Goal: Use online tool/utility

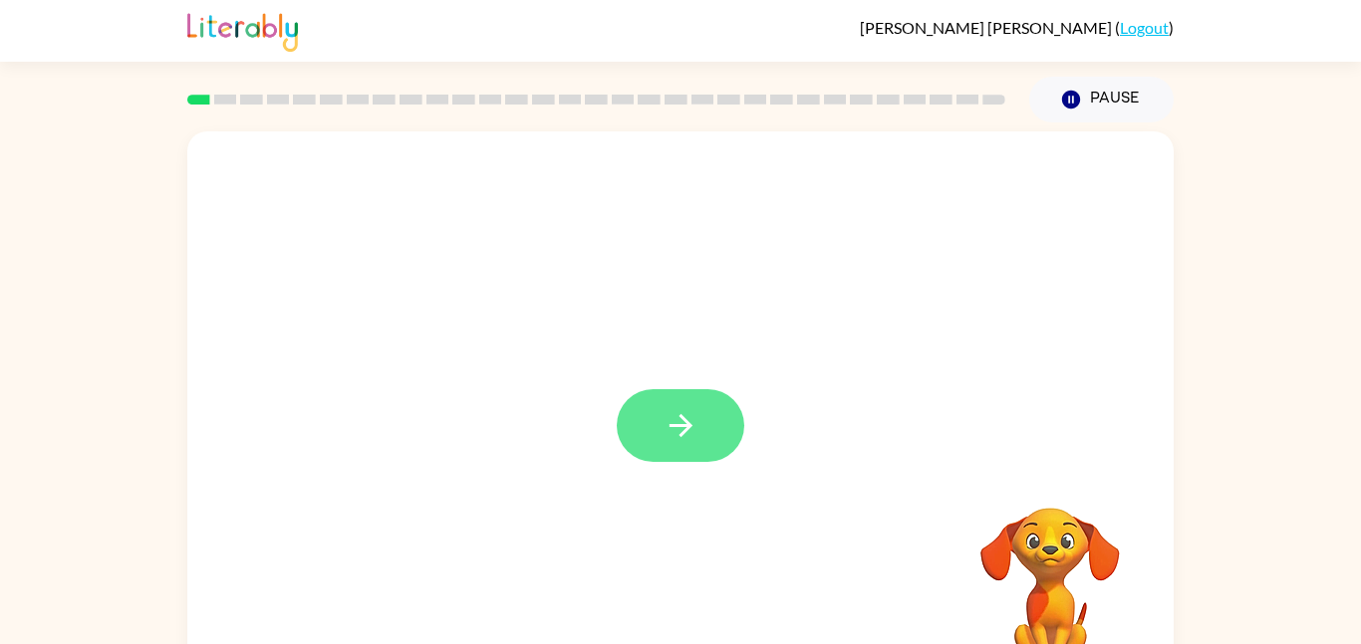
click at [690, 420] on icon "button" at bounding box center [680, 425] width 35 height 35
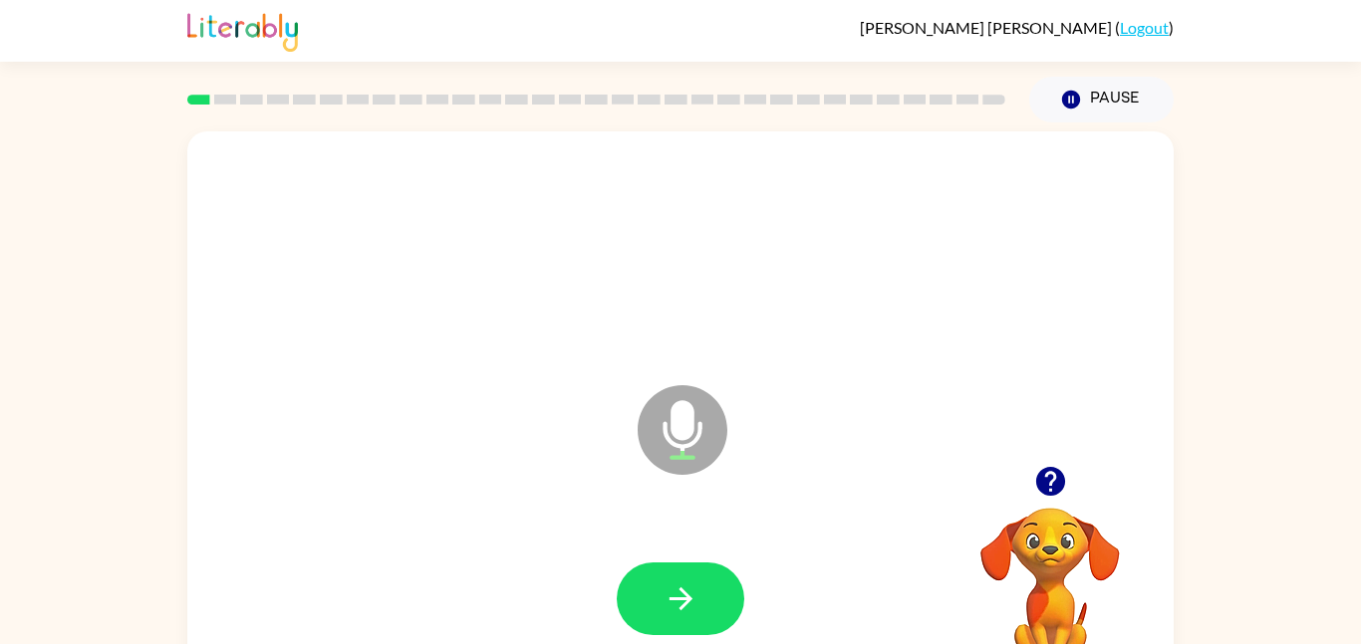
click at [781, 554] on div at bounding box center [680, 599] width 946 height 163
click at [708, 579] on button "button" at bounding box center [681, 599] width 128 height 73
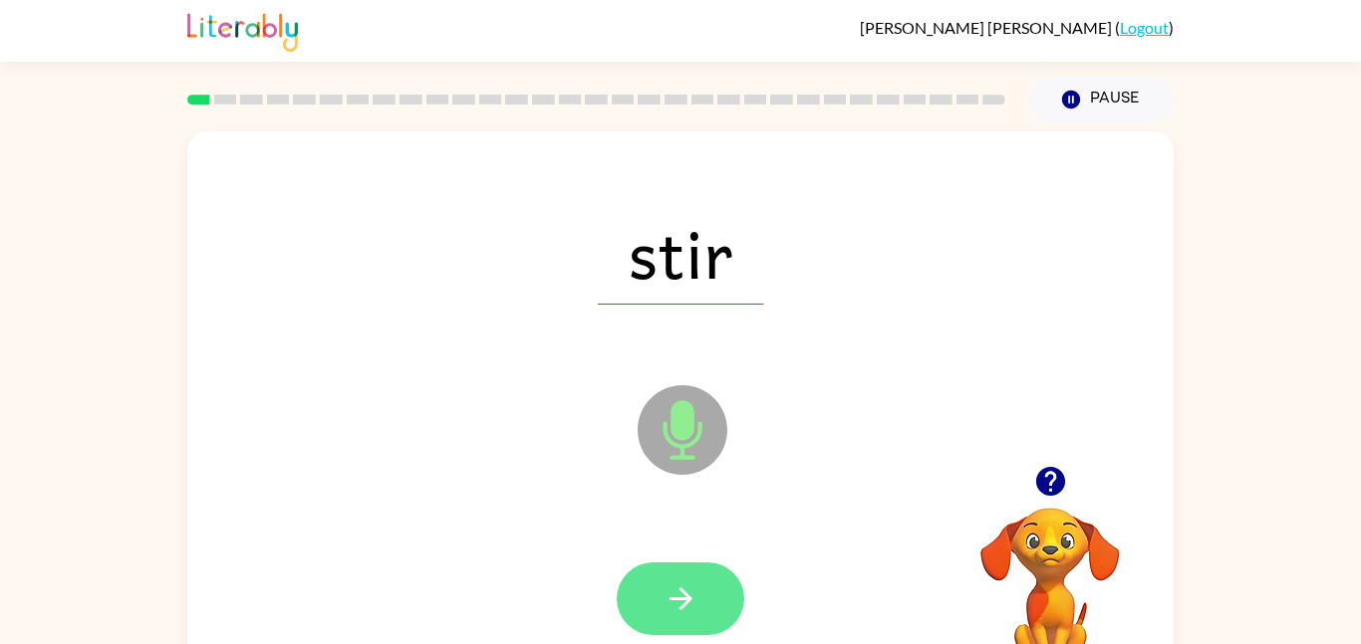
click at [713, 616] on button "button" at bounding box center [681, 599] width 128 height 73
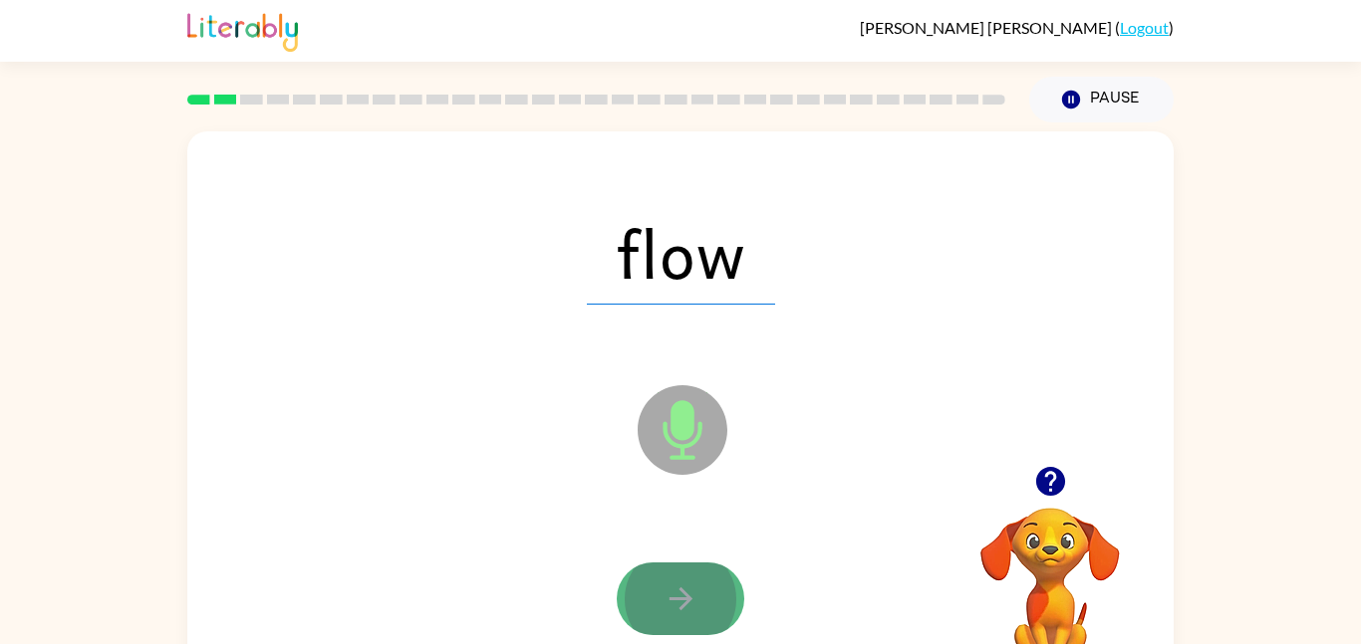
click at [633, 620] on button "button" at bounding box center [681, 599] width 128 height 73
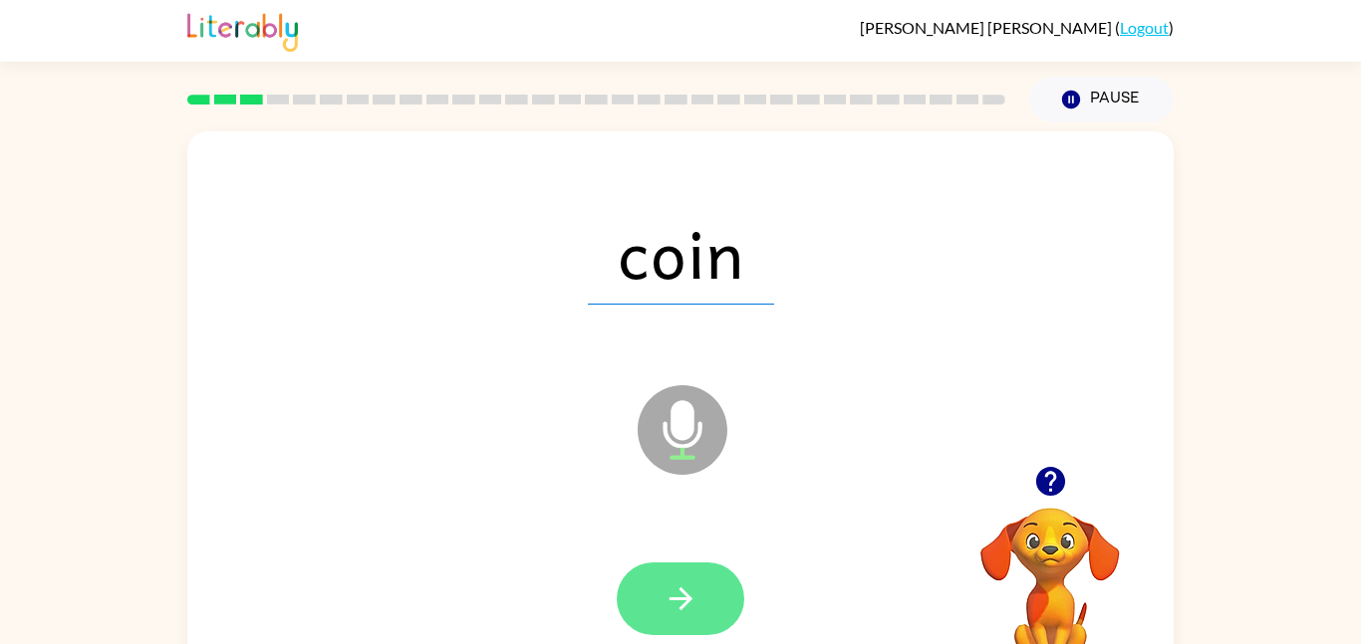
click at [697, 580] on button "button" at bounding box center [681, 599] width 128 height 73
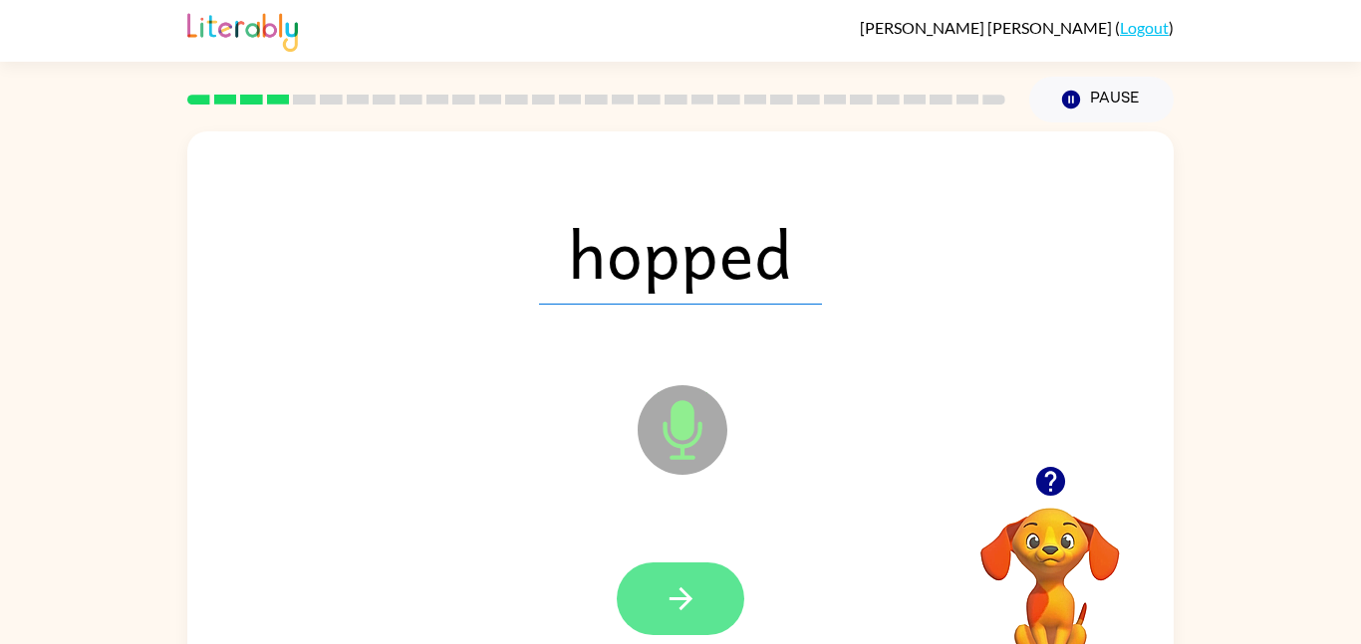
click at [706, 583] on button "button" at bounding box center [681, 599] width 128 height 73
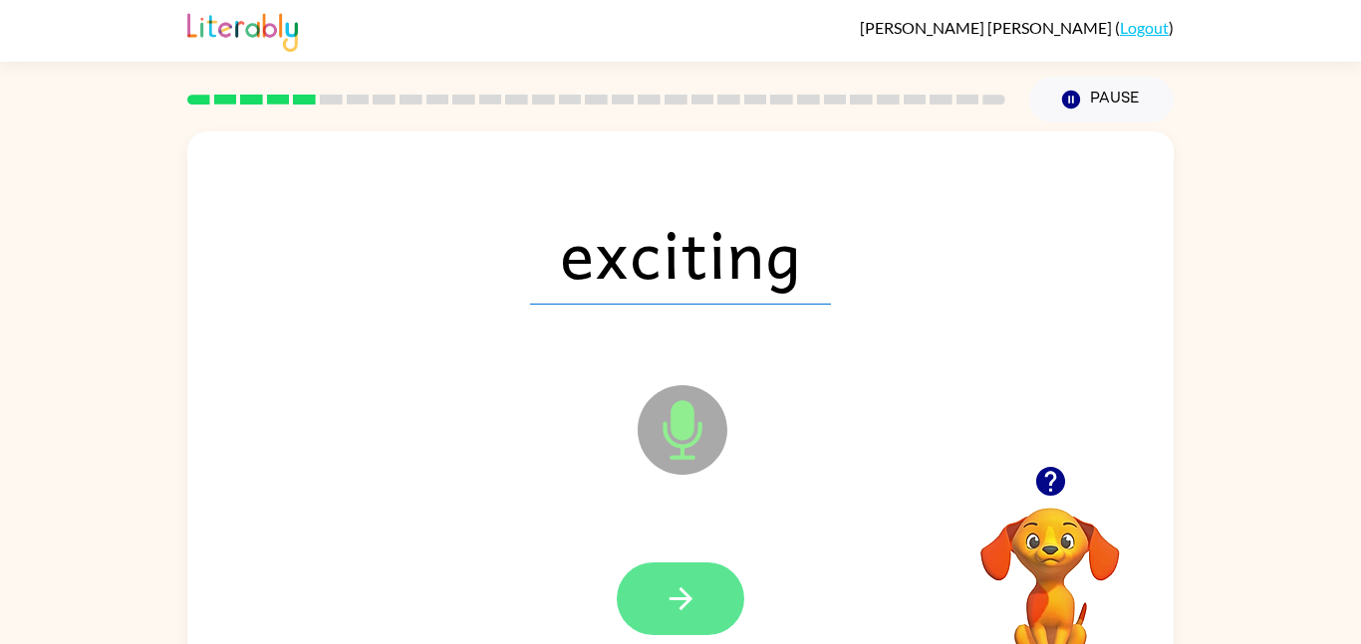
click at [699, 586] on button "button" at bounding box center [681, 599] width 128 height 73
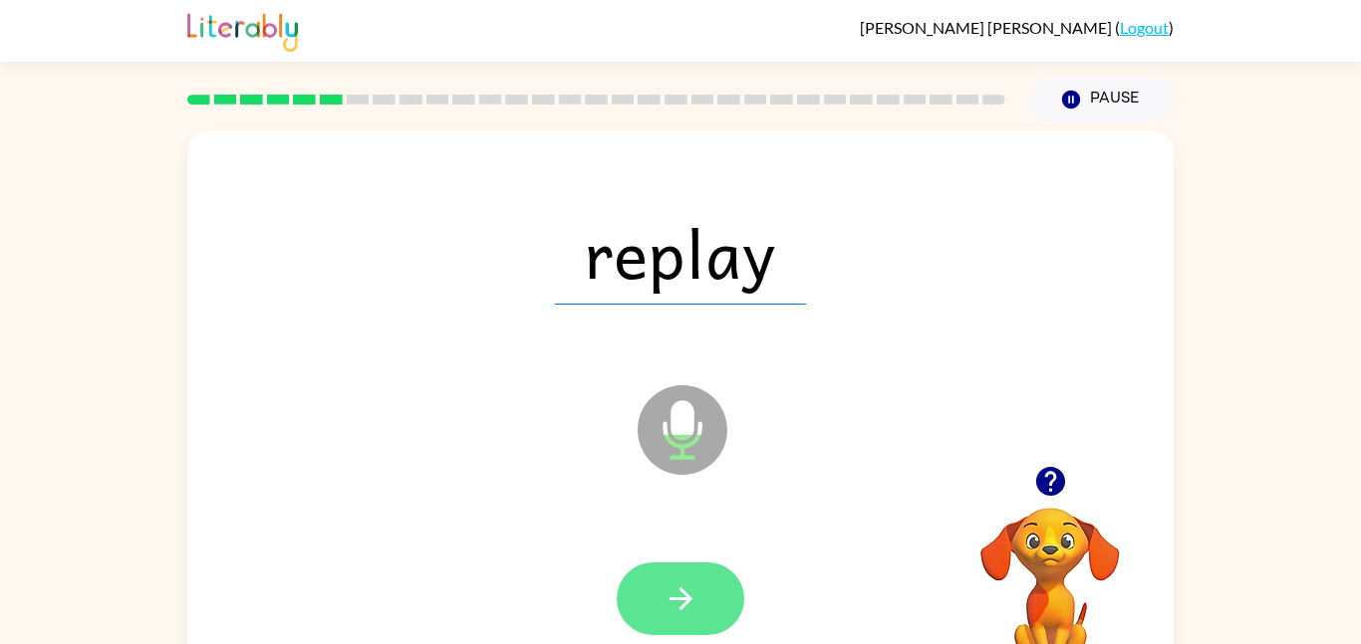
click at [654, 581] on button "button" at bounding box center [681, 599] width 128 height 73
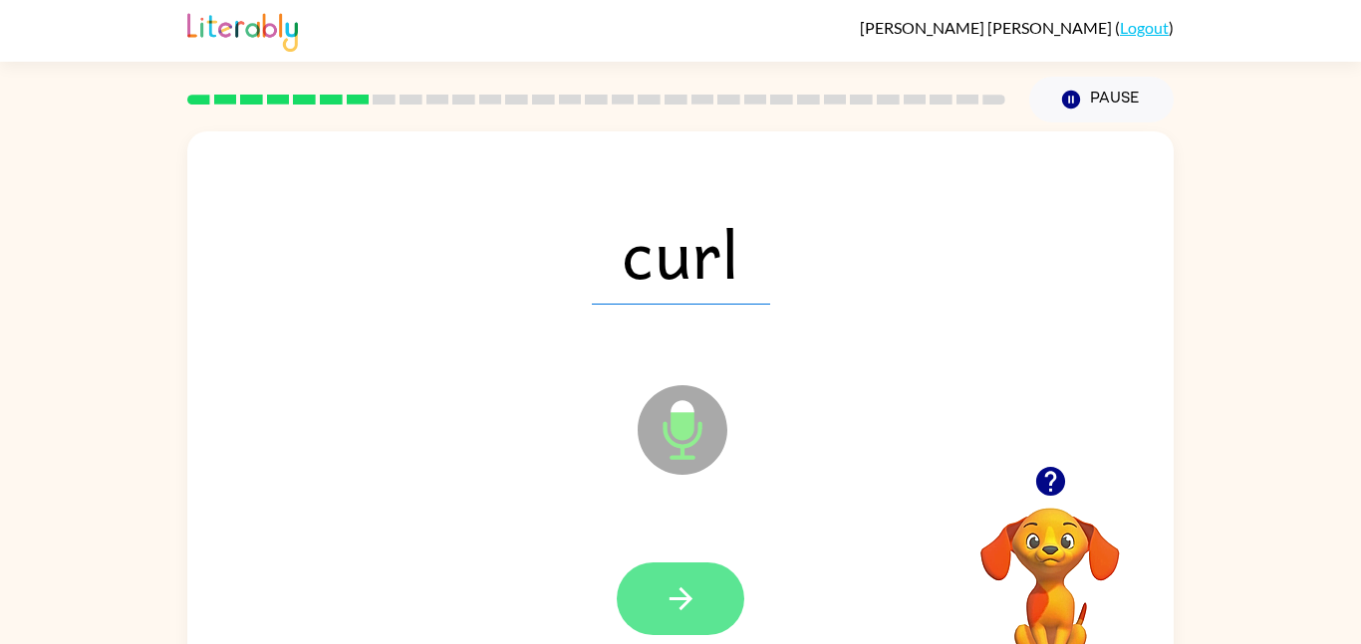
click at [664, 632] on button "button" at bounding box center [681, 599] width 128 height 73
click at [665, 607] on icon "button" at bounding box center [680, 599] width 35 height 35
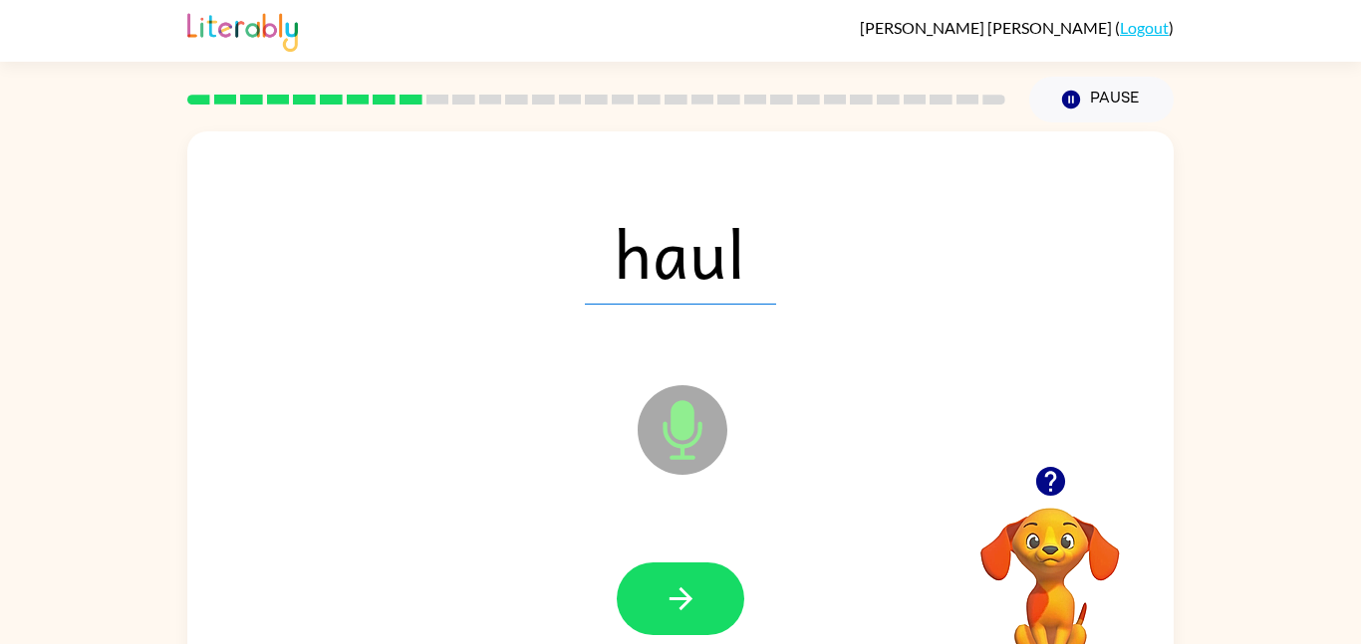
click at [665, 607] on icon "button" at bounding box center [680, 599] width 35 height 35
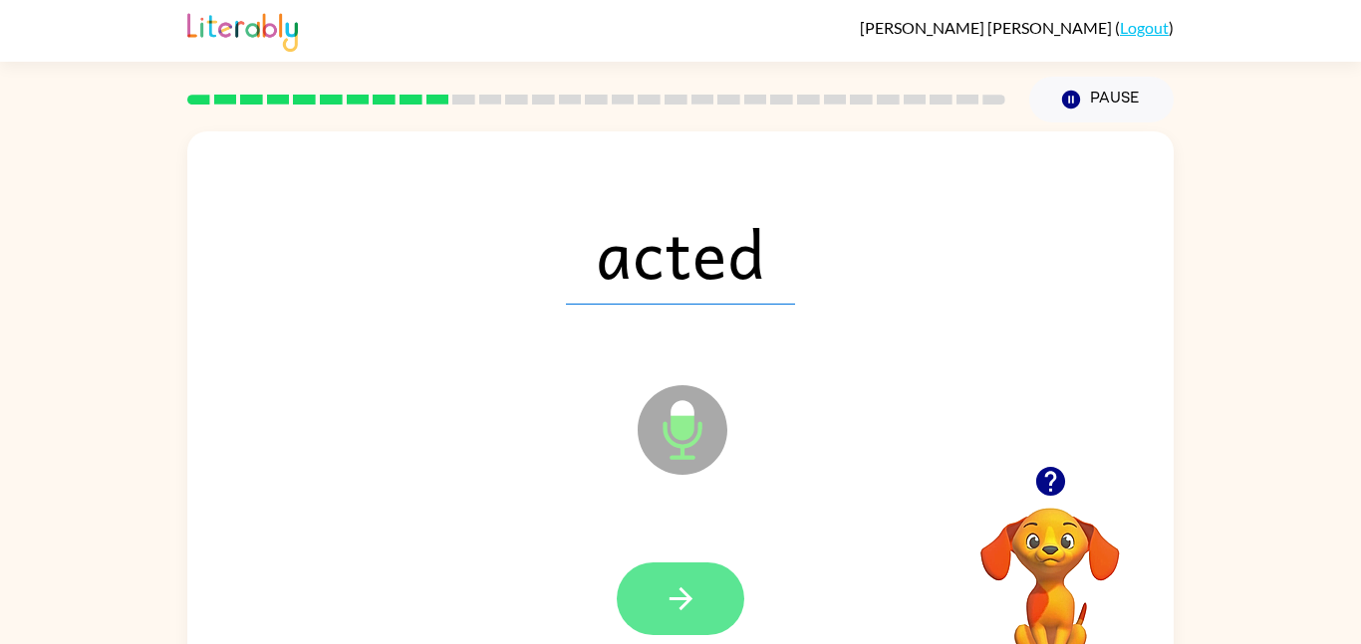
click at [674, 618] on button "button" at bounding box center [681, 599] width 128 height 73
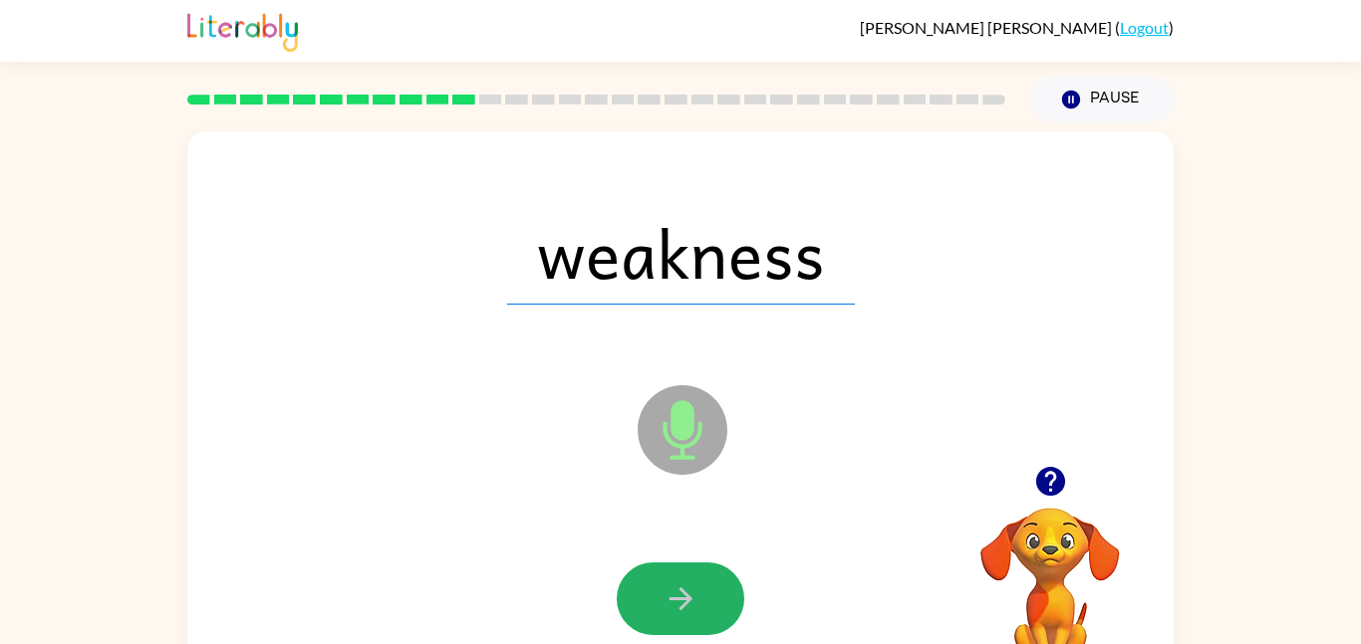
click at [674, 618] on button "button" at bounding box center [681, 599] width 128 height 73
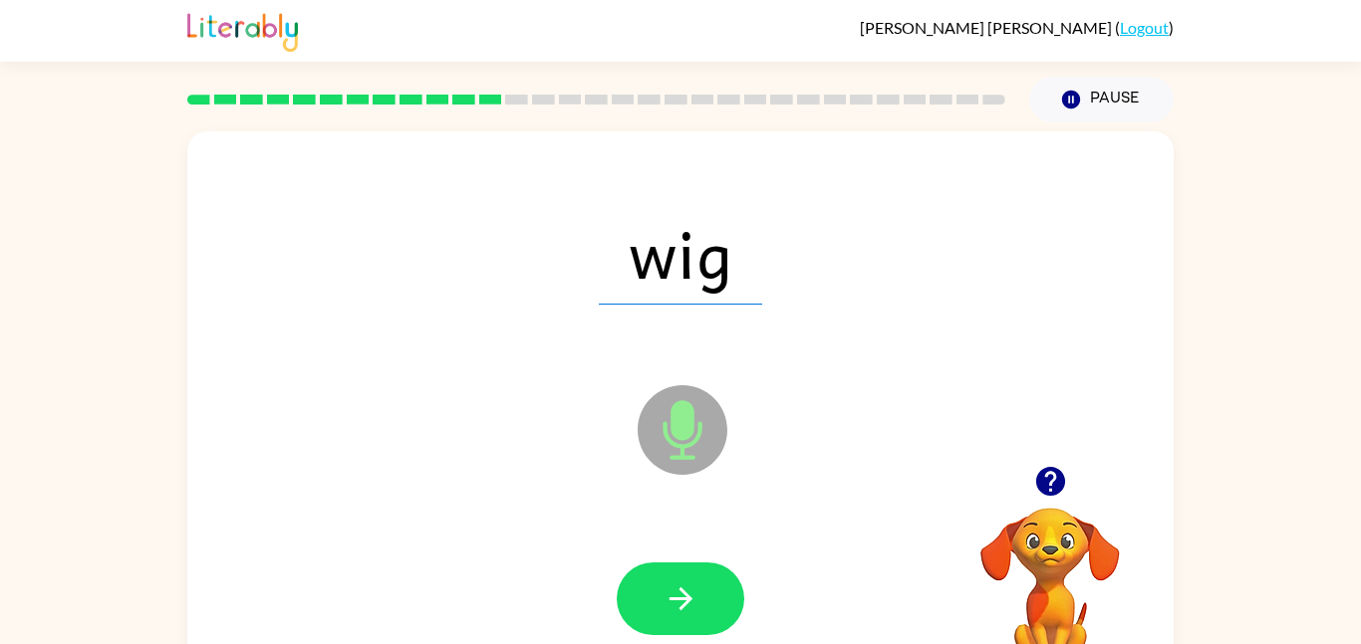
click at [674, 618] on button "button" at bounding box center [681, 599] width 128 height 73
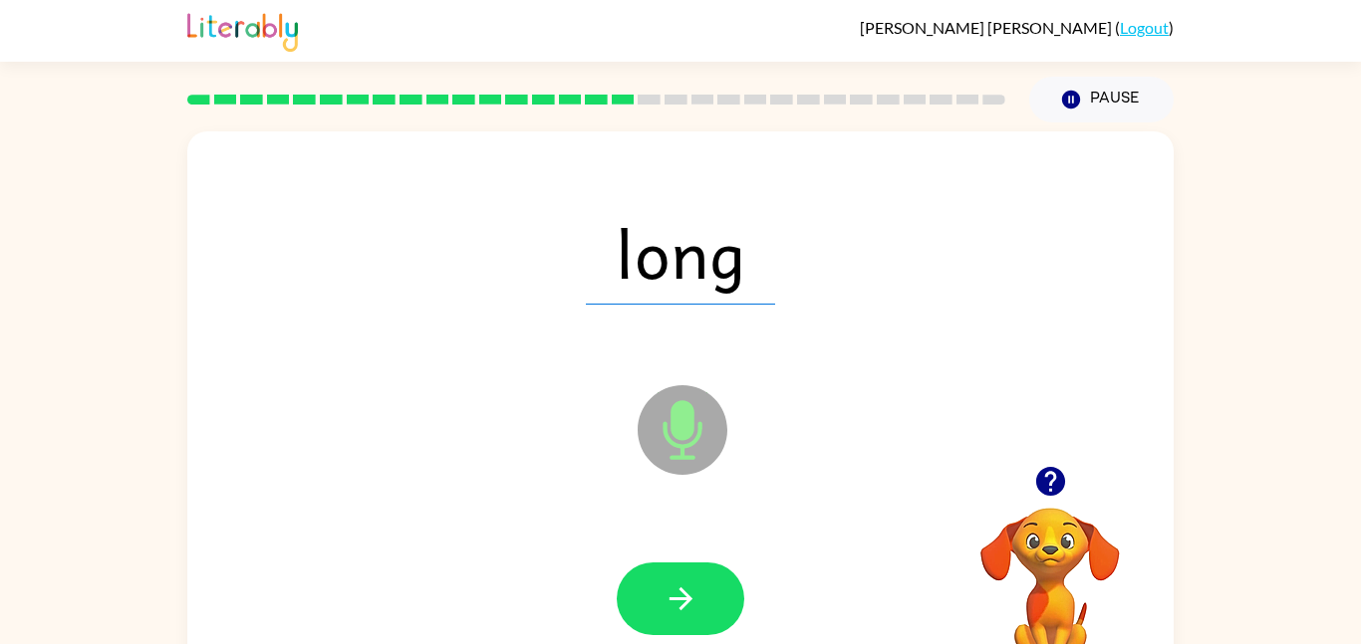
click at [674, 618] on button "button" at bounding box center [681, 599] width 128 height 73
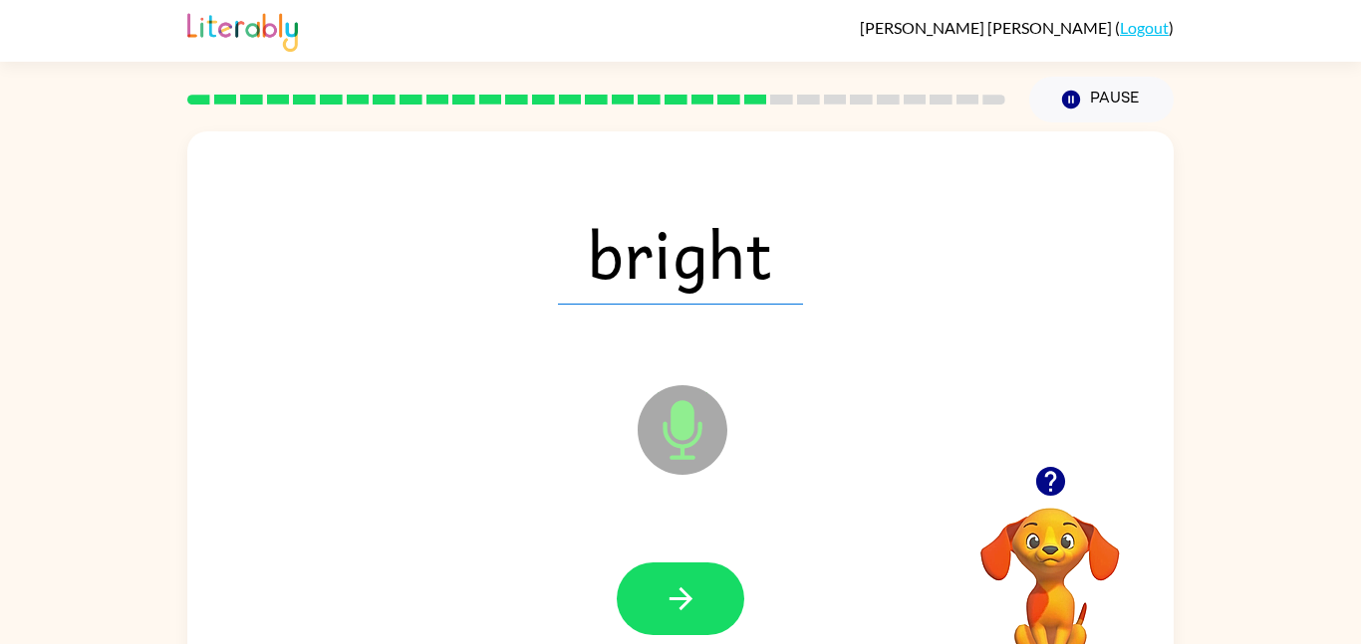
click at [674, 618] on button "button" at bounding box center [681, 599] width 128 height 73
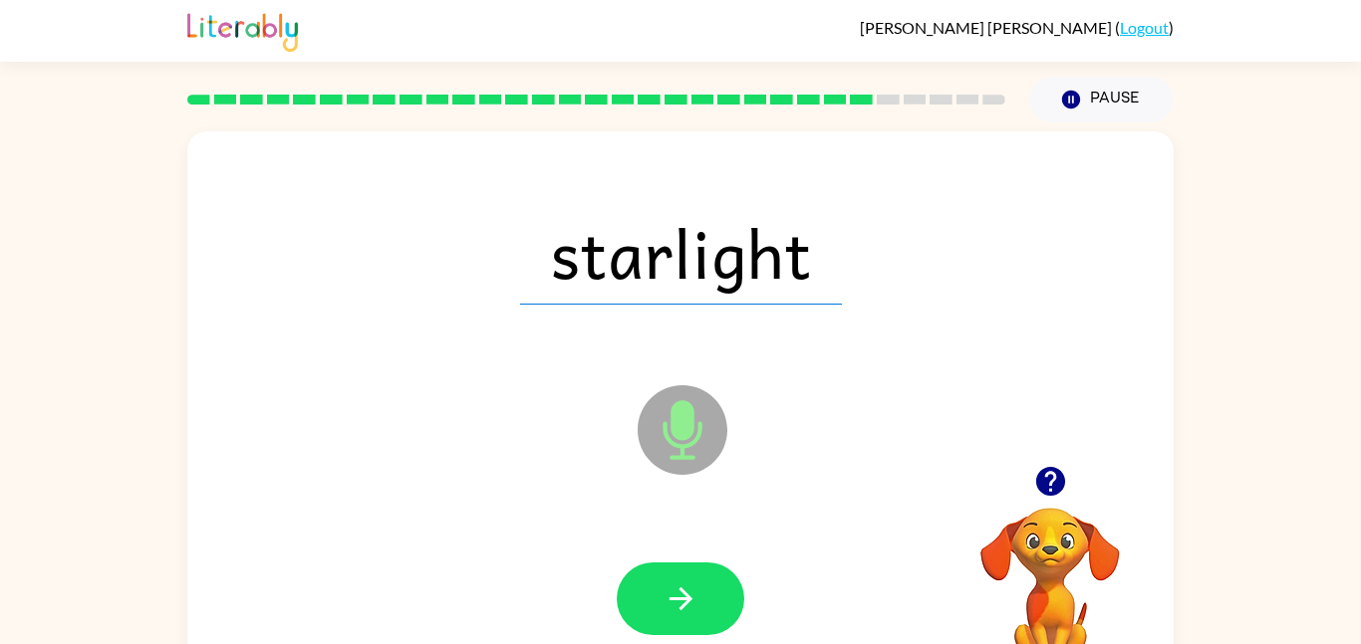
click at [674, 618] on button "button" at bounding box center [681, 599] width 128 height 73
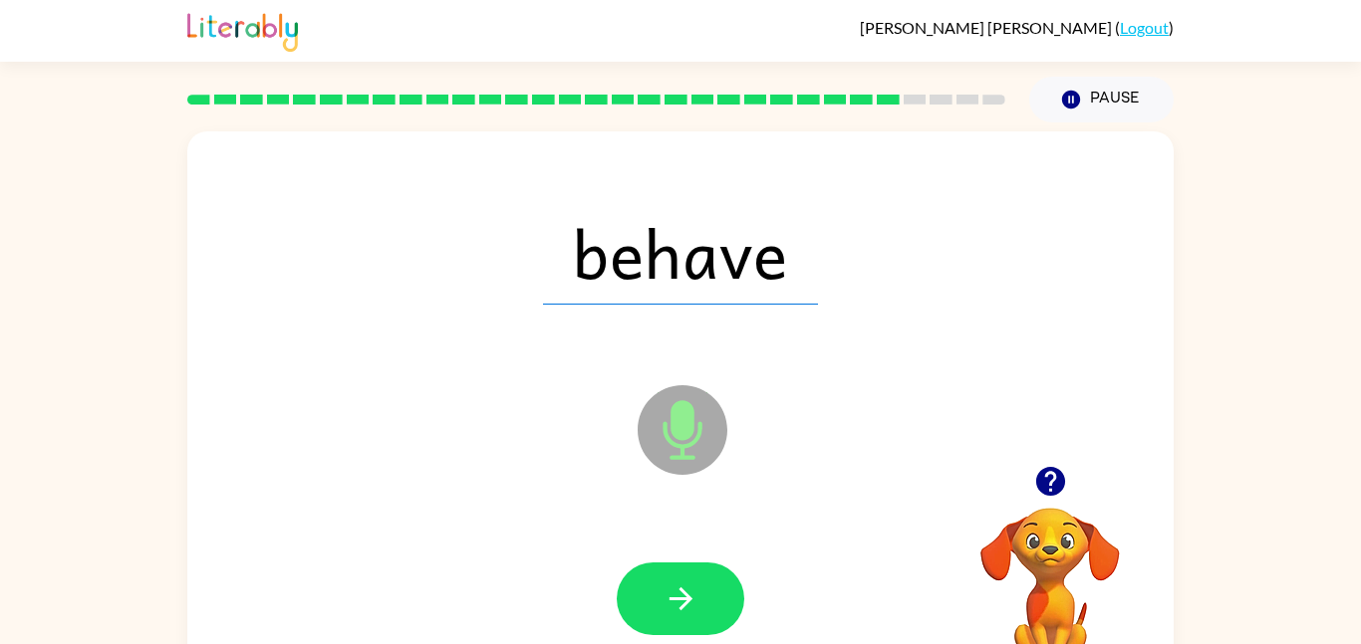
click at [674, 618] on button "button" at bounding box center [681, 599] width 128 height 73
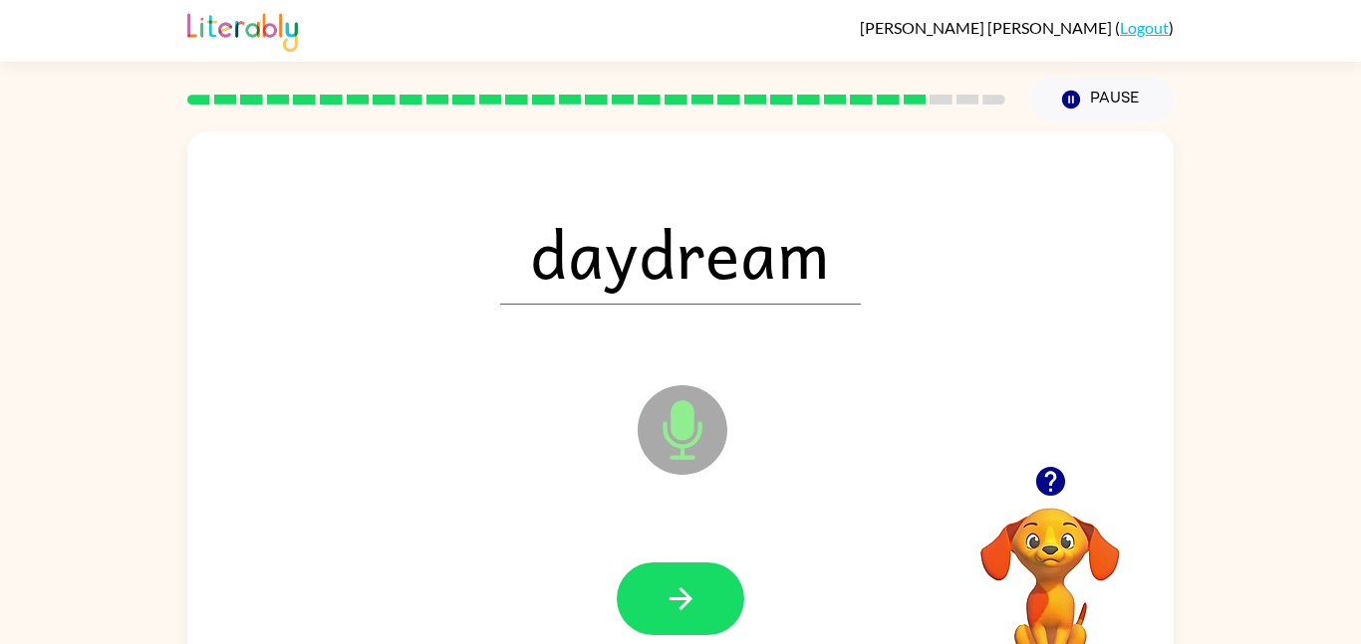
click at [674, 618] on button "button" at bounding box center [681, 599] width 128 height 73
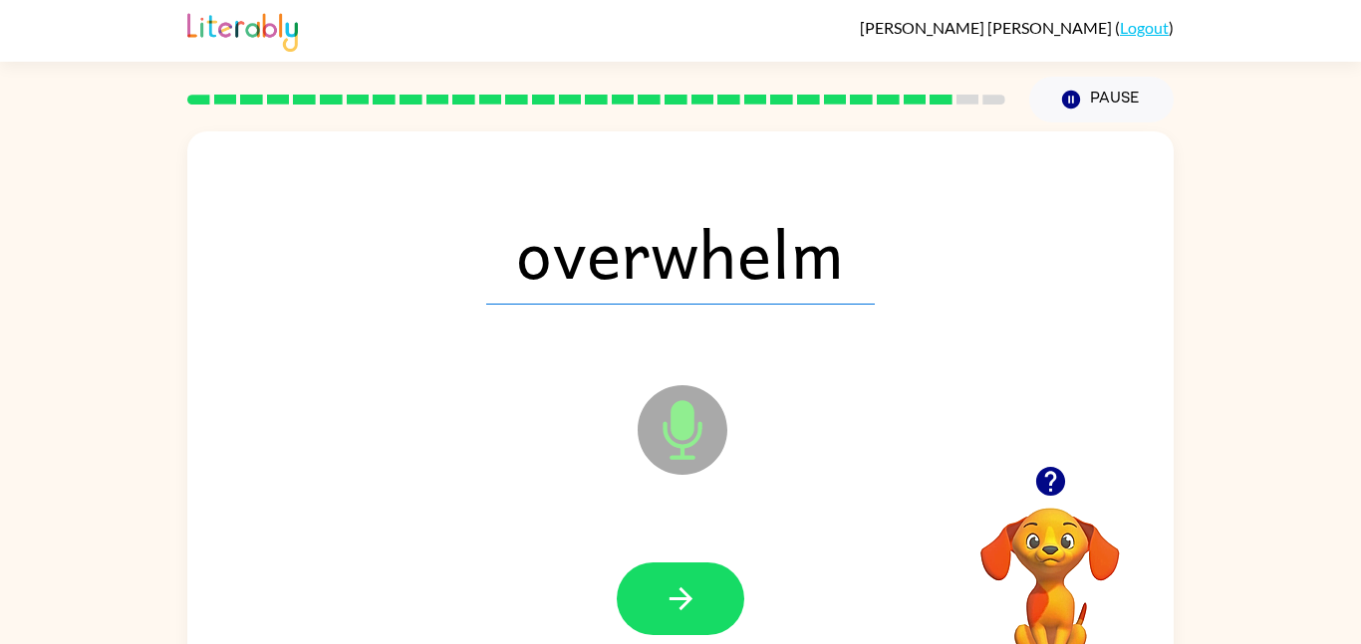
click at [674, 618] on button "button" at bounding box center [681, 599] width 128 height 73
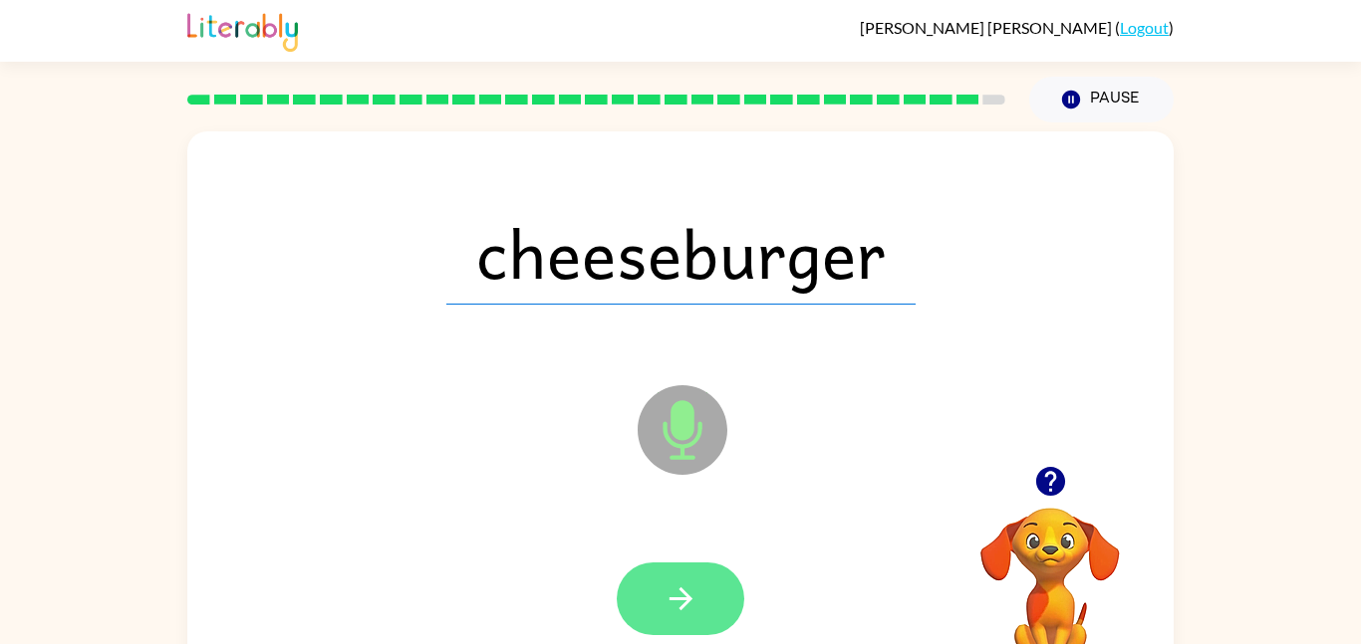
click at [698, 589] on button "button" at bounding box center [681, 599] width 128 height 73
